Goal: Find specific page/section: Find specific page/section

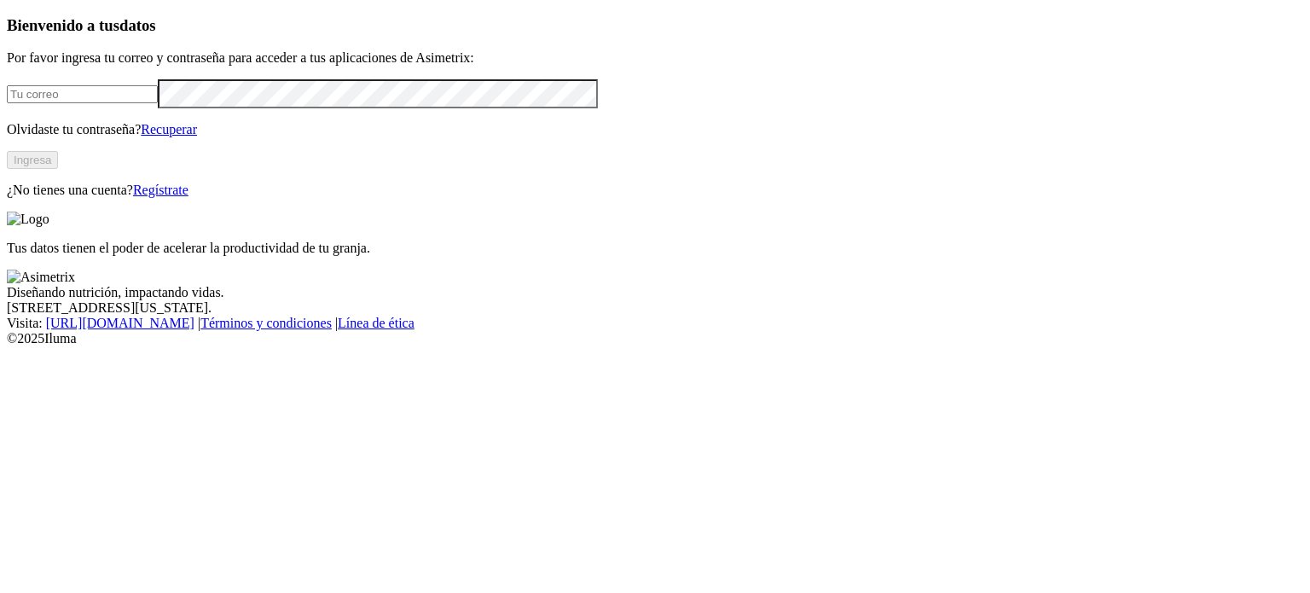
type input "[PERSON_NAME][EMAIL_ADDRESS][PERSON_NAME][DOMAIN_NAME]"
click at [58, 169] on button "Ingresa" at bounding box center [32, 160] width 51 height 18
